Goal: Navigation & Orientation: Go to known website

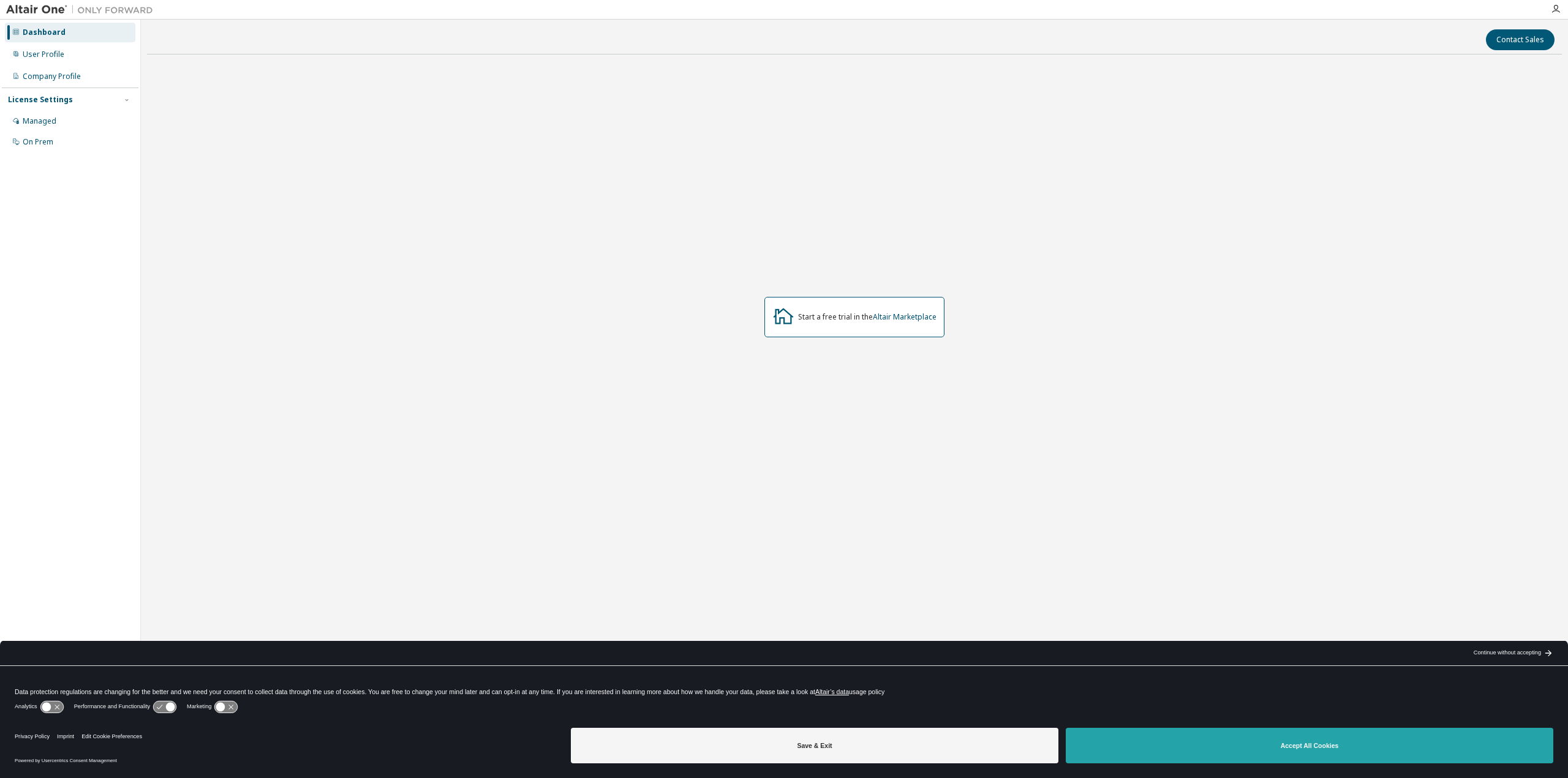
click at [1220, 743] on button "Accept All Cookies" at bounding box center [1309, 745] width 487 height 35
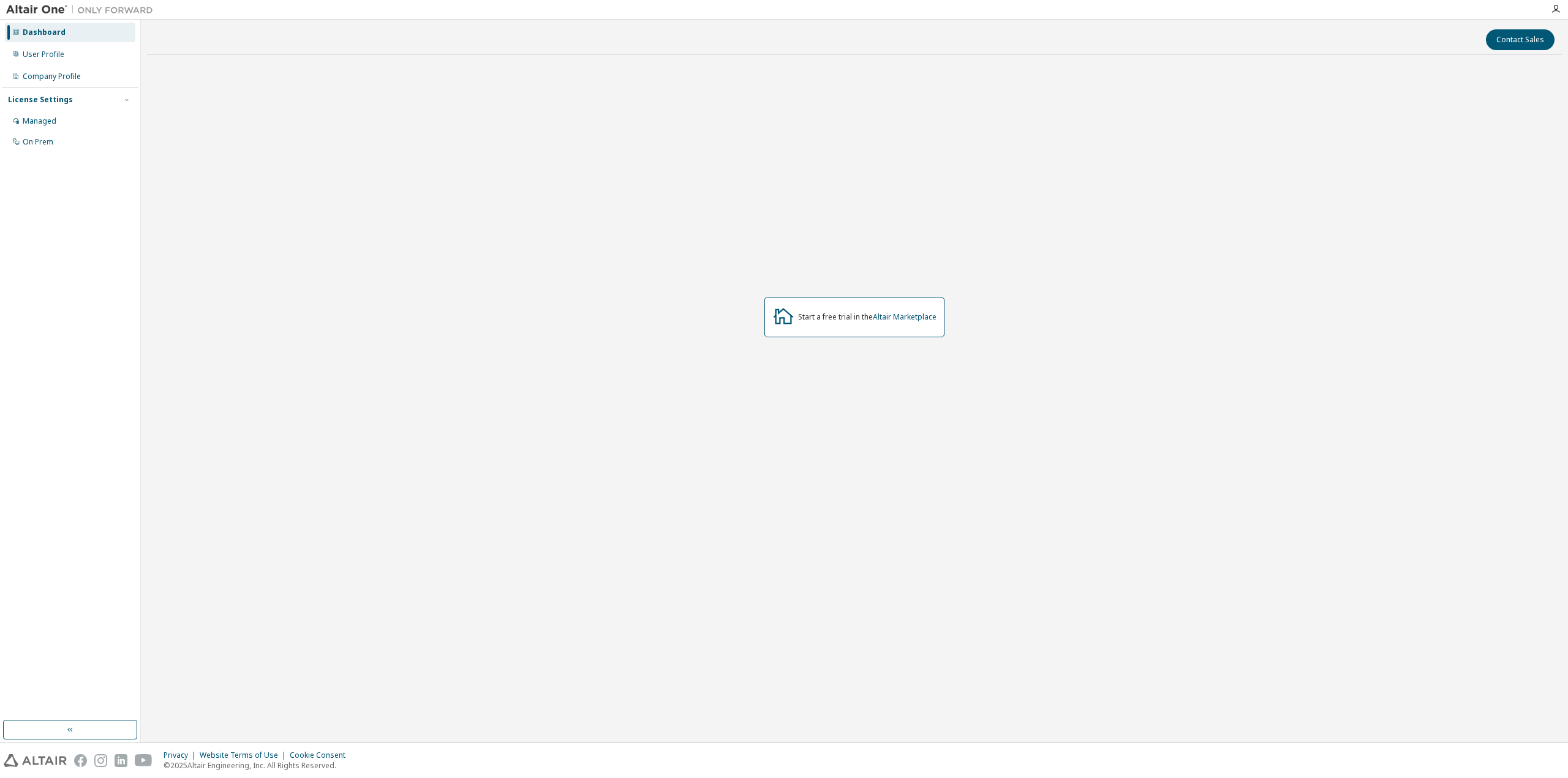
click at [865, 322] on div "Start a free trial in the Altair Marketplace" at bounding box center [867, 317] width 138 height 10
click at [899, 318] on link "Altair Marketplace" at bounding box center [905, 317] width 64 height 11
